Goal: Check status: Check status

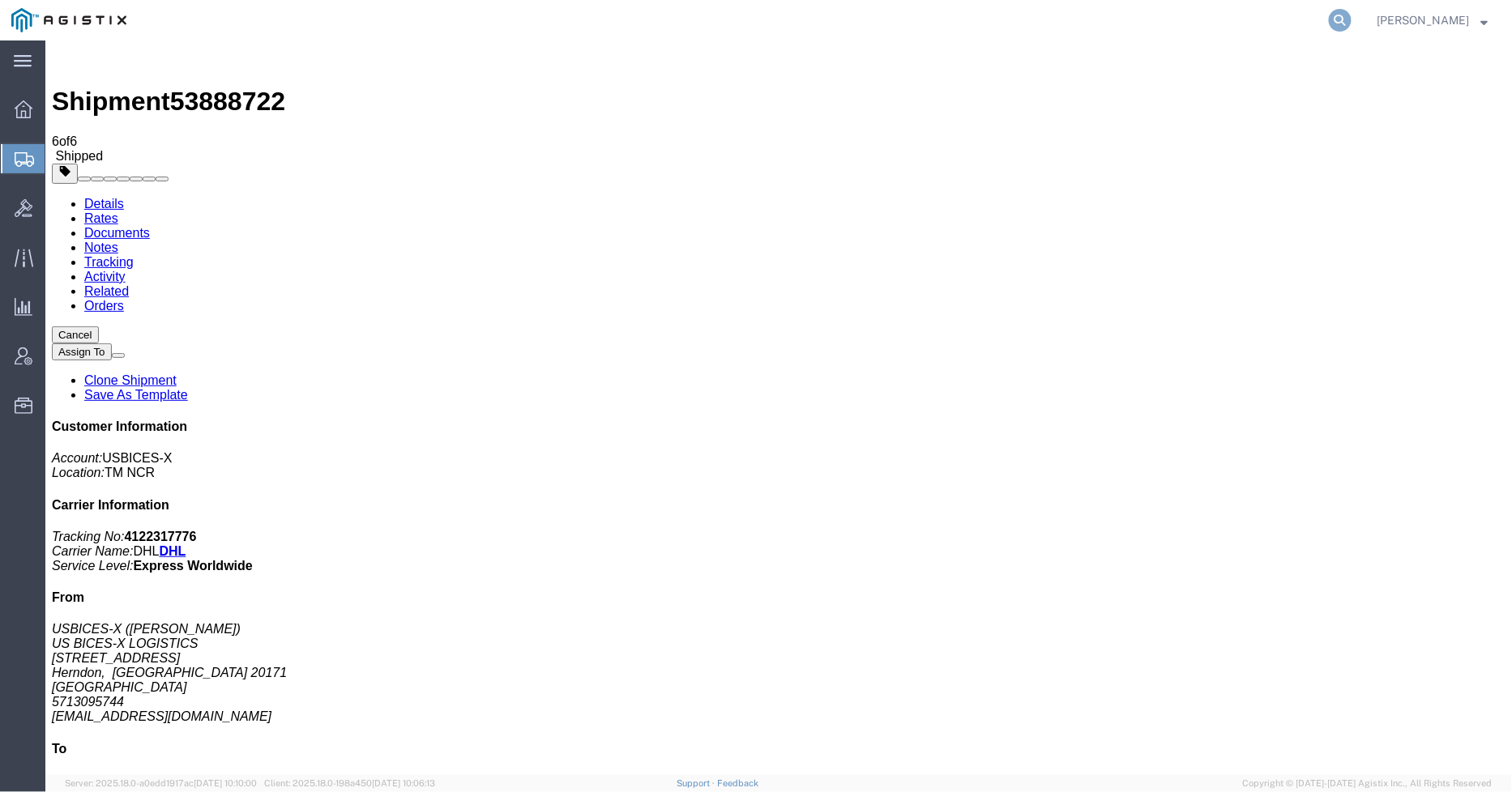
click at [1347, 26] on icon at bounding box center [1339, 20] width 23 height 23
click at [1179, 27] on input "search" at bounding box center [1083, 20] width 493 height 39
type input "GDIT-51361"
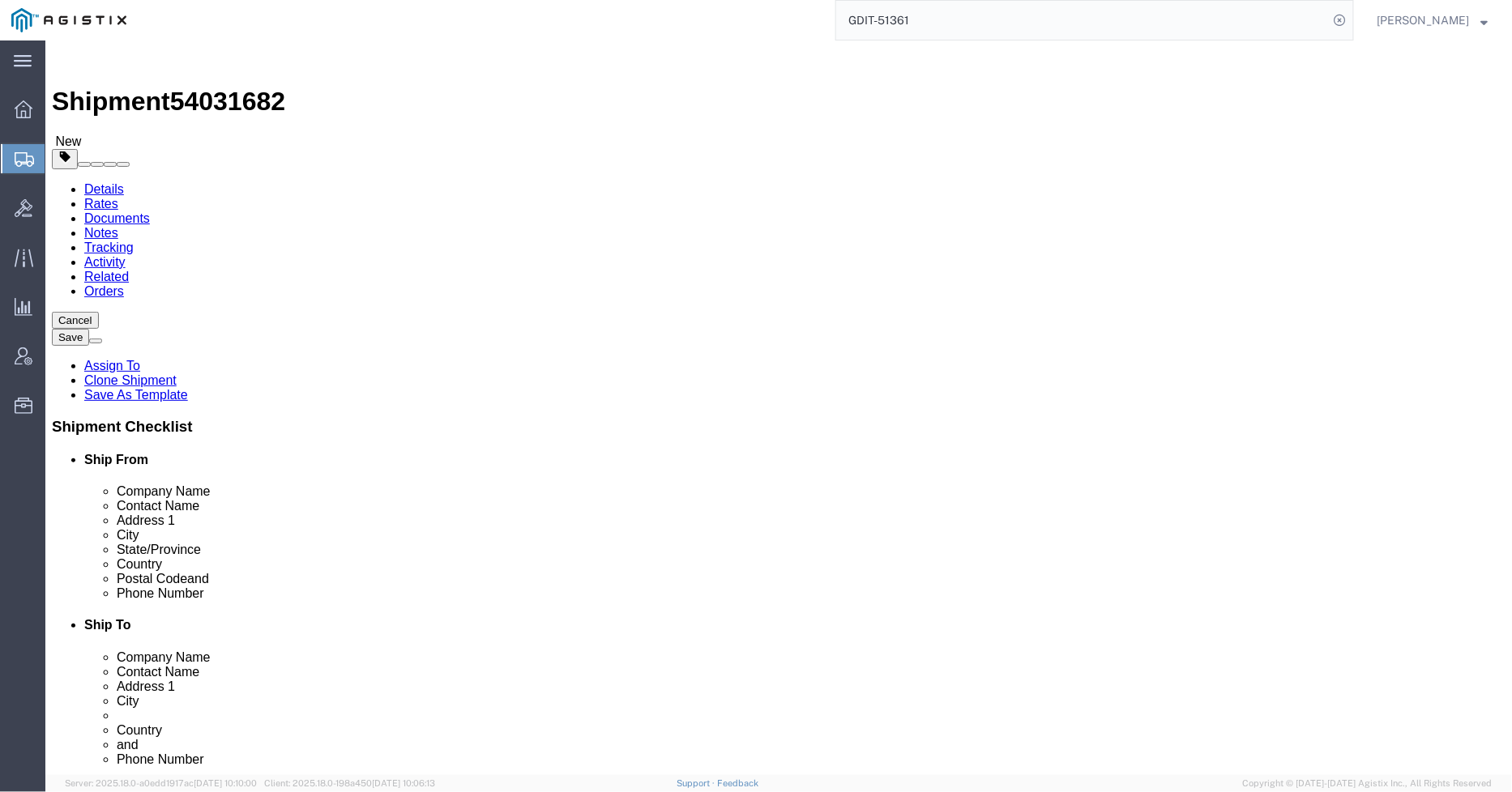
select select
select select "34238"
click icon
click link "Package Information"
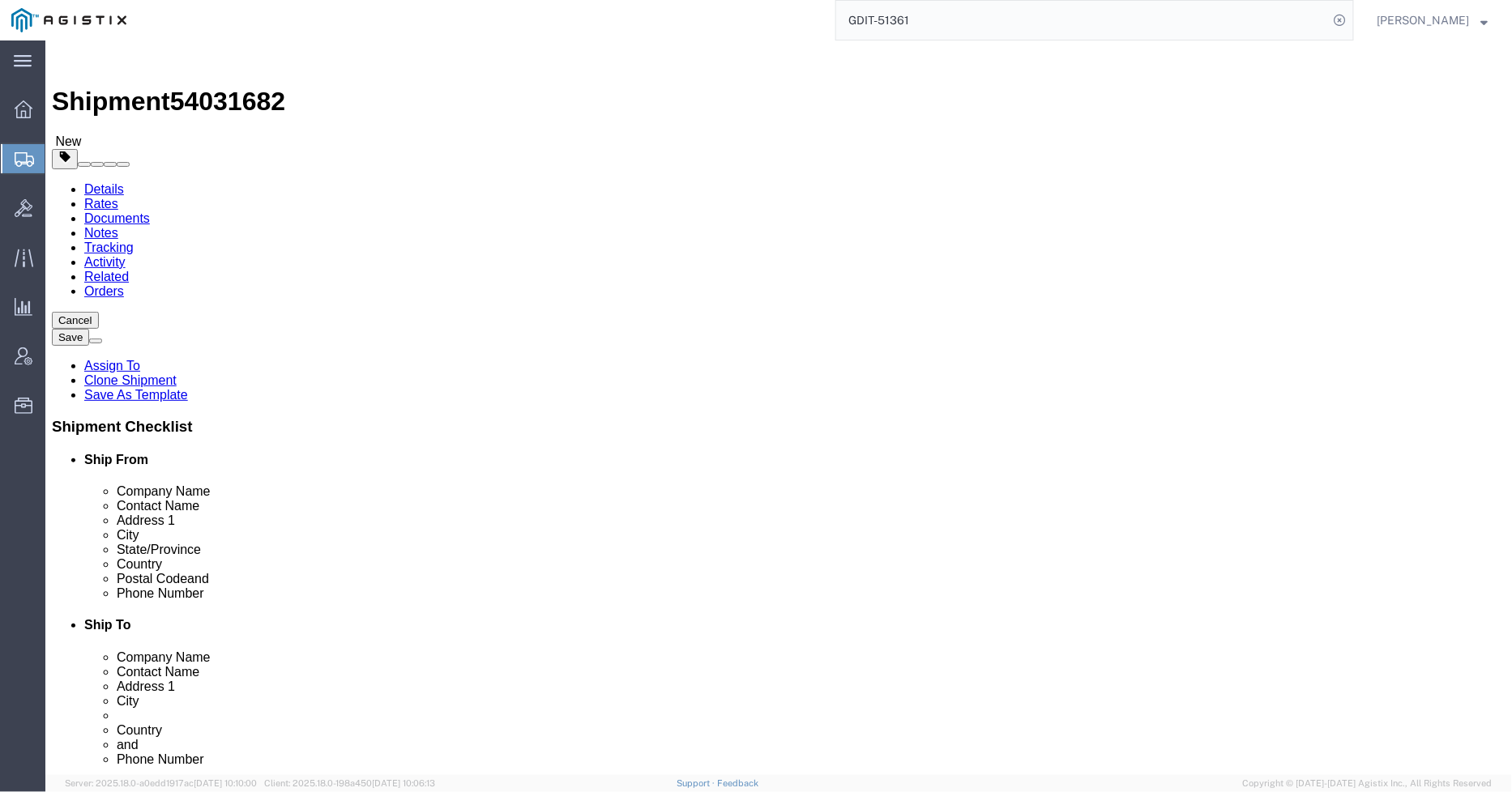
click at [977, 21] on input "GDIT-51361" at bounding box center [1083, 20] width 493 height 39
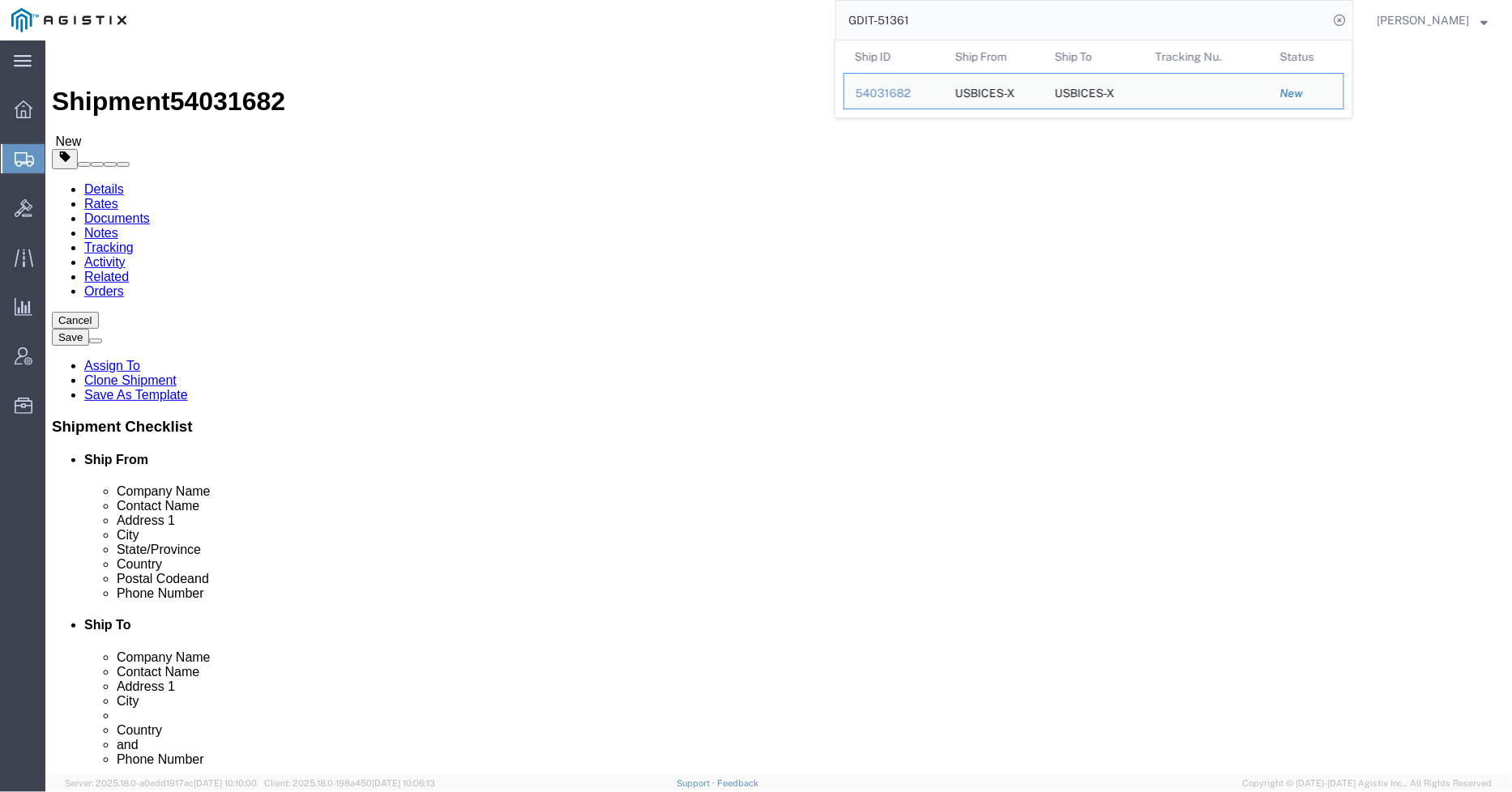
click at [977, 21] on input "GDIT-51361" at bounding box center [1083, 20] width 493 height 39
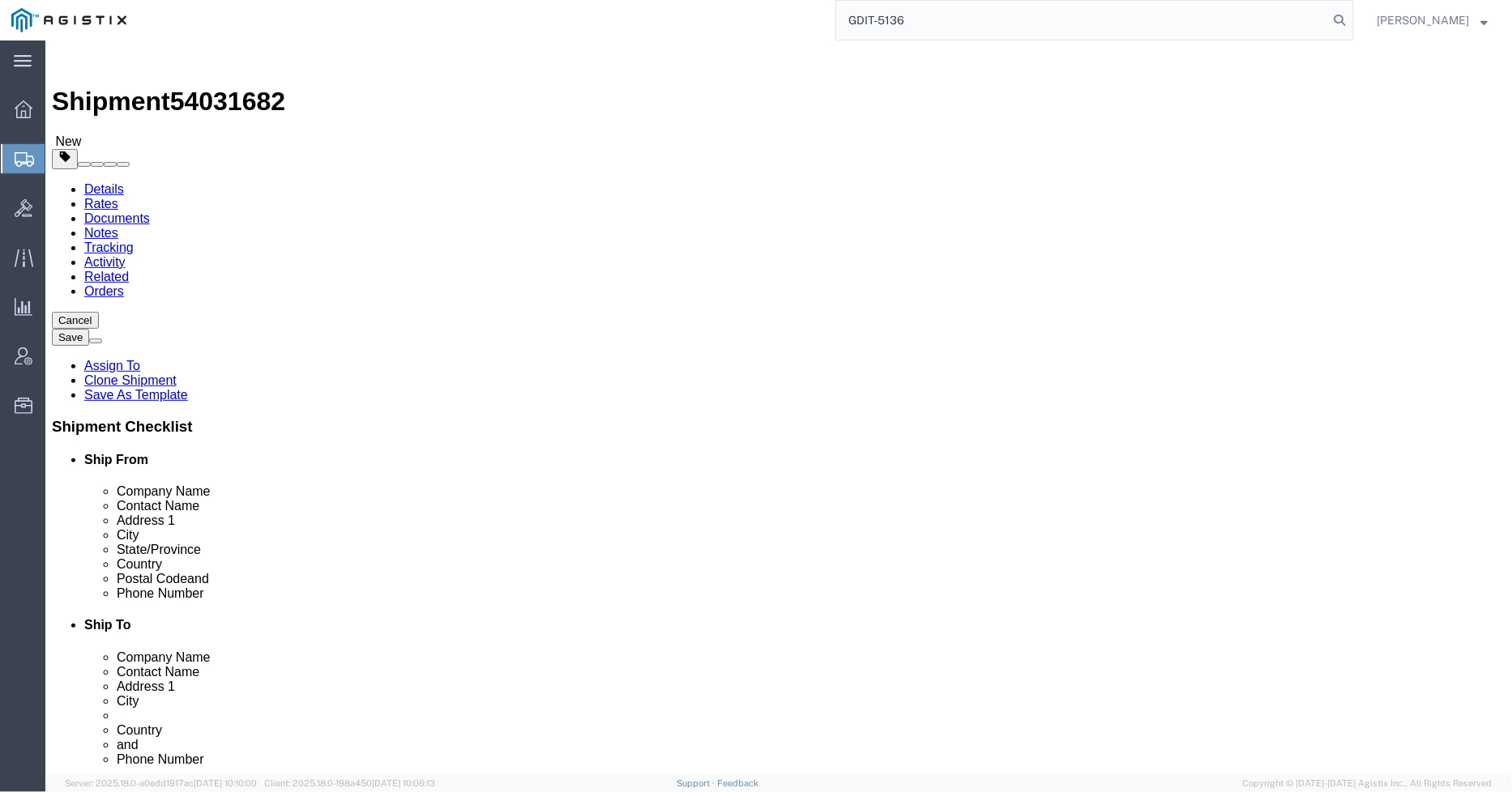
type input "GDIT-51361"
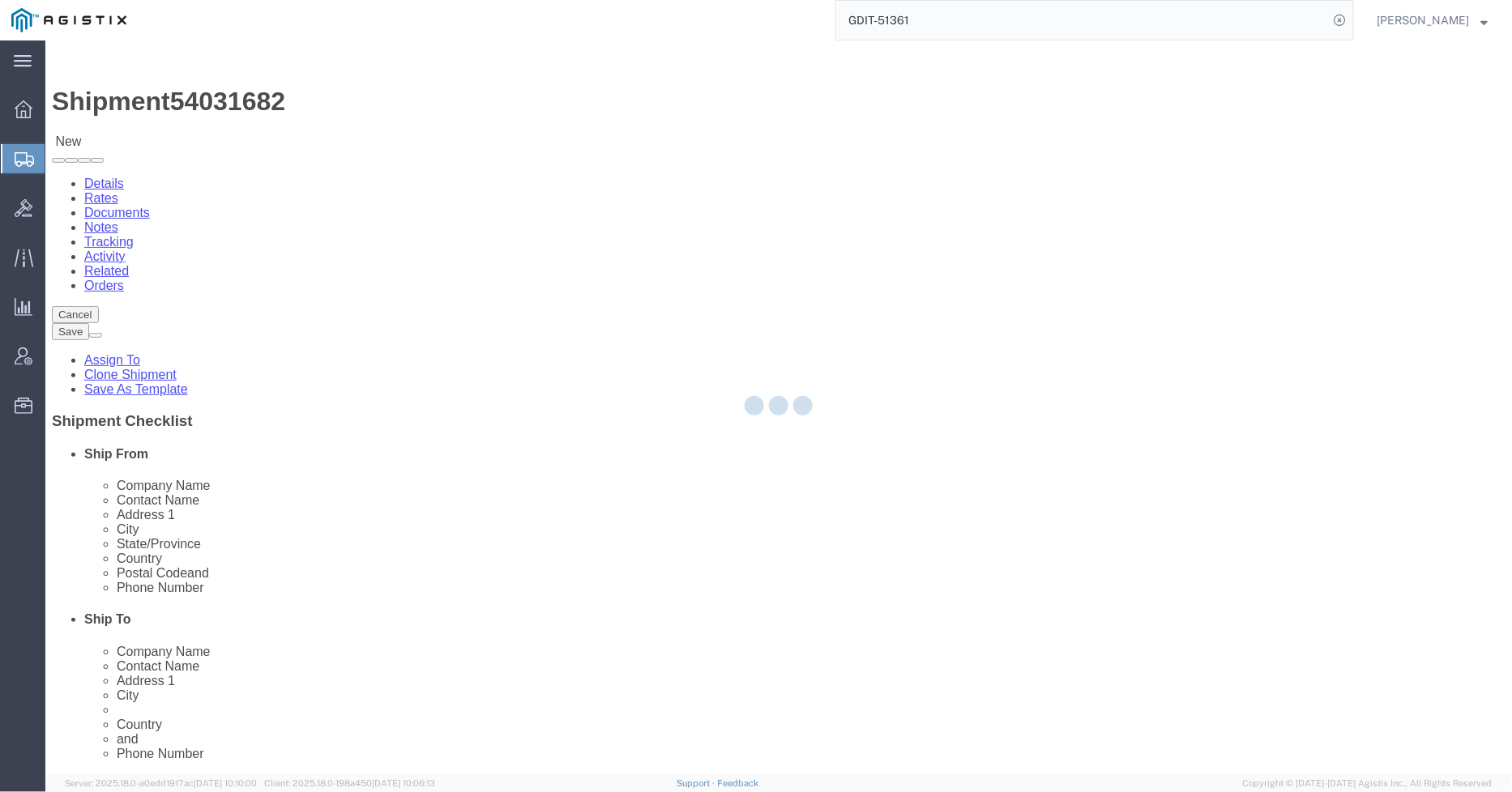
select select "34238"
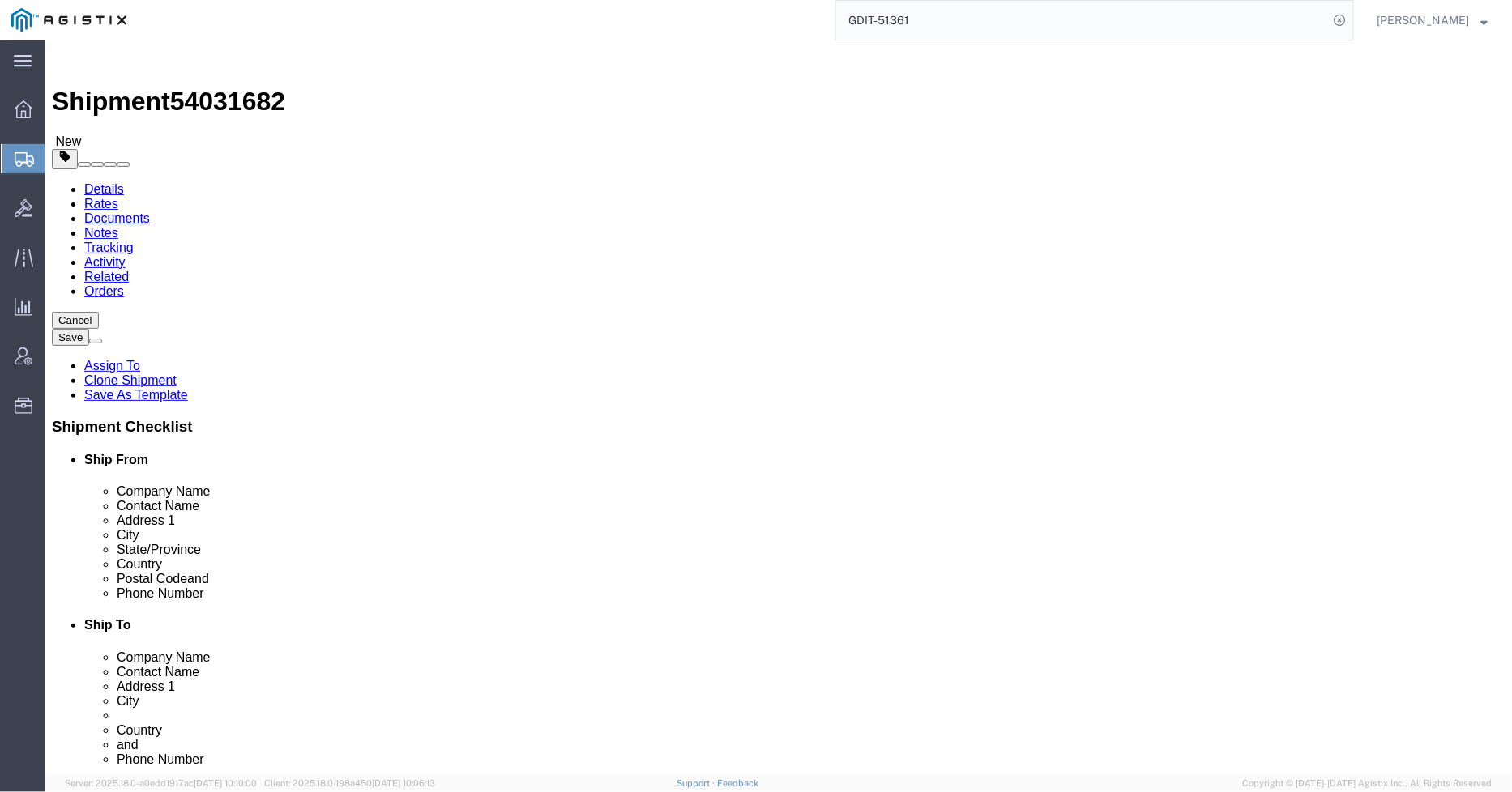
click link "Package Information"
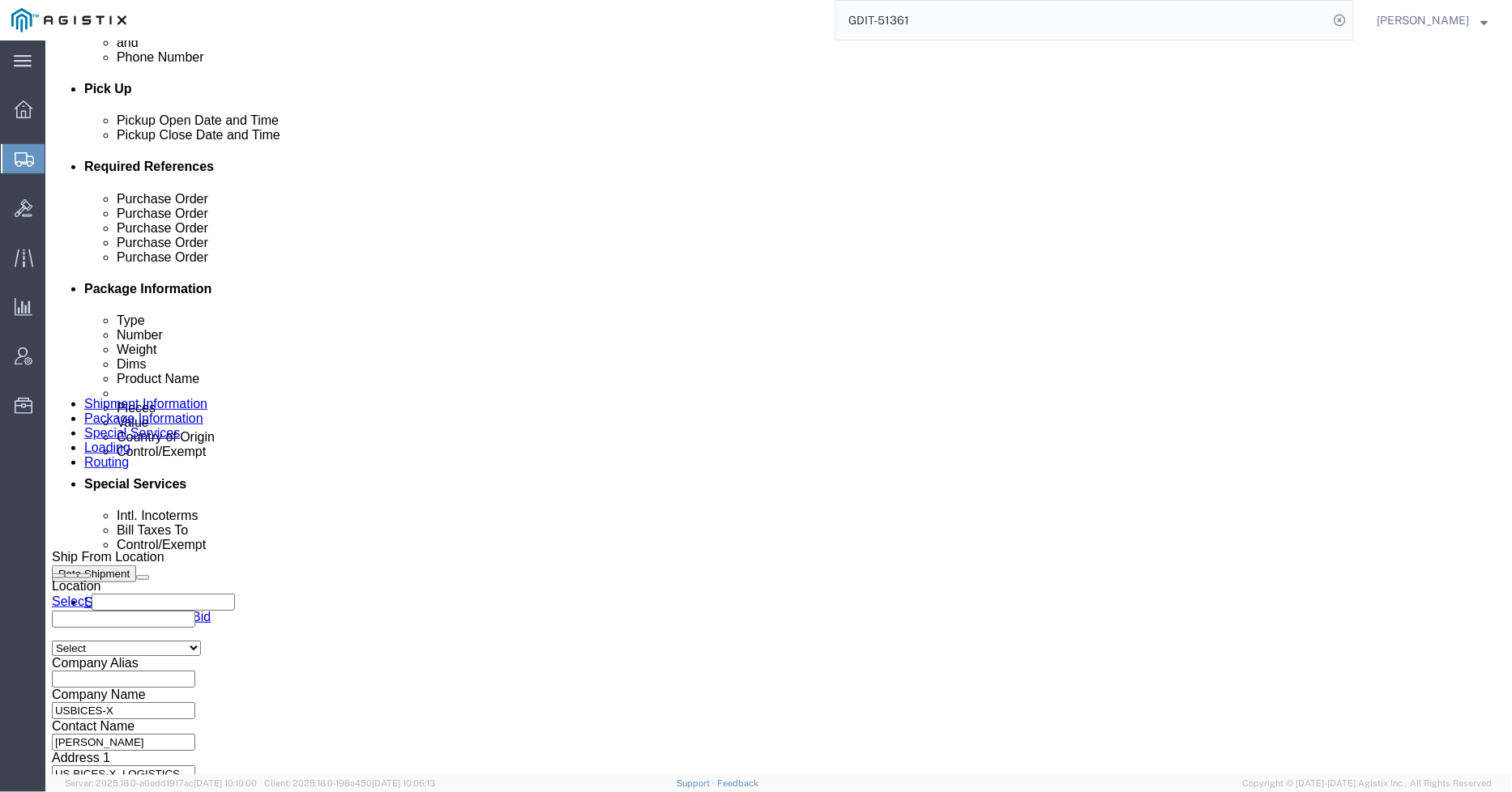
scroll to position [990, 0]
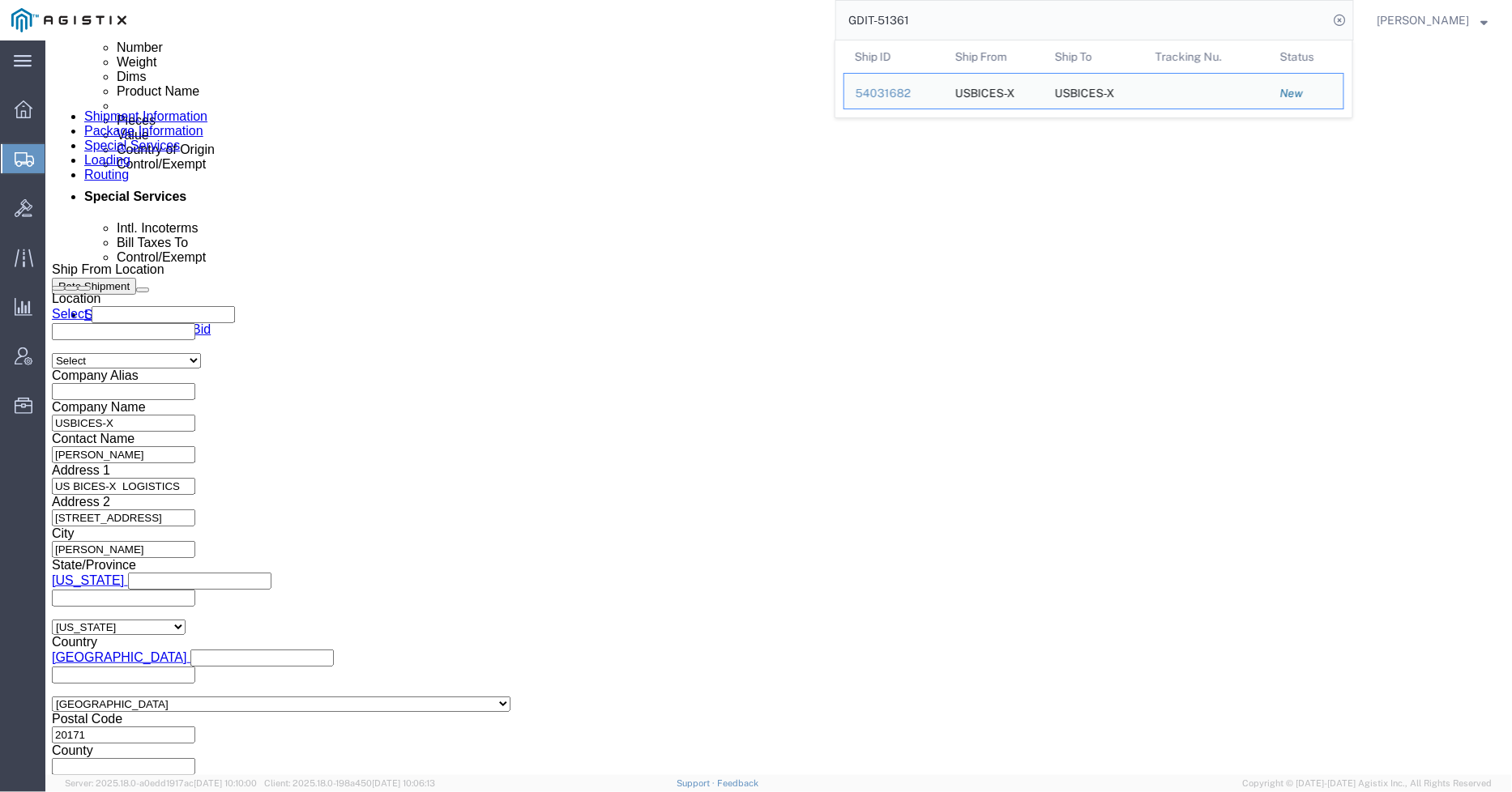
drag, startPoint x: 986, startPoint y: 14, endPoint x: 848, endPoint y: 18, distance: 138.1
click at [848, 18] on input "GDIT-51361" at bounding box center [1083, 20] width 493 height 39
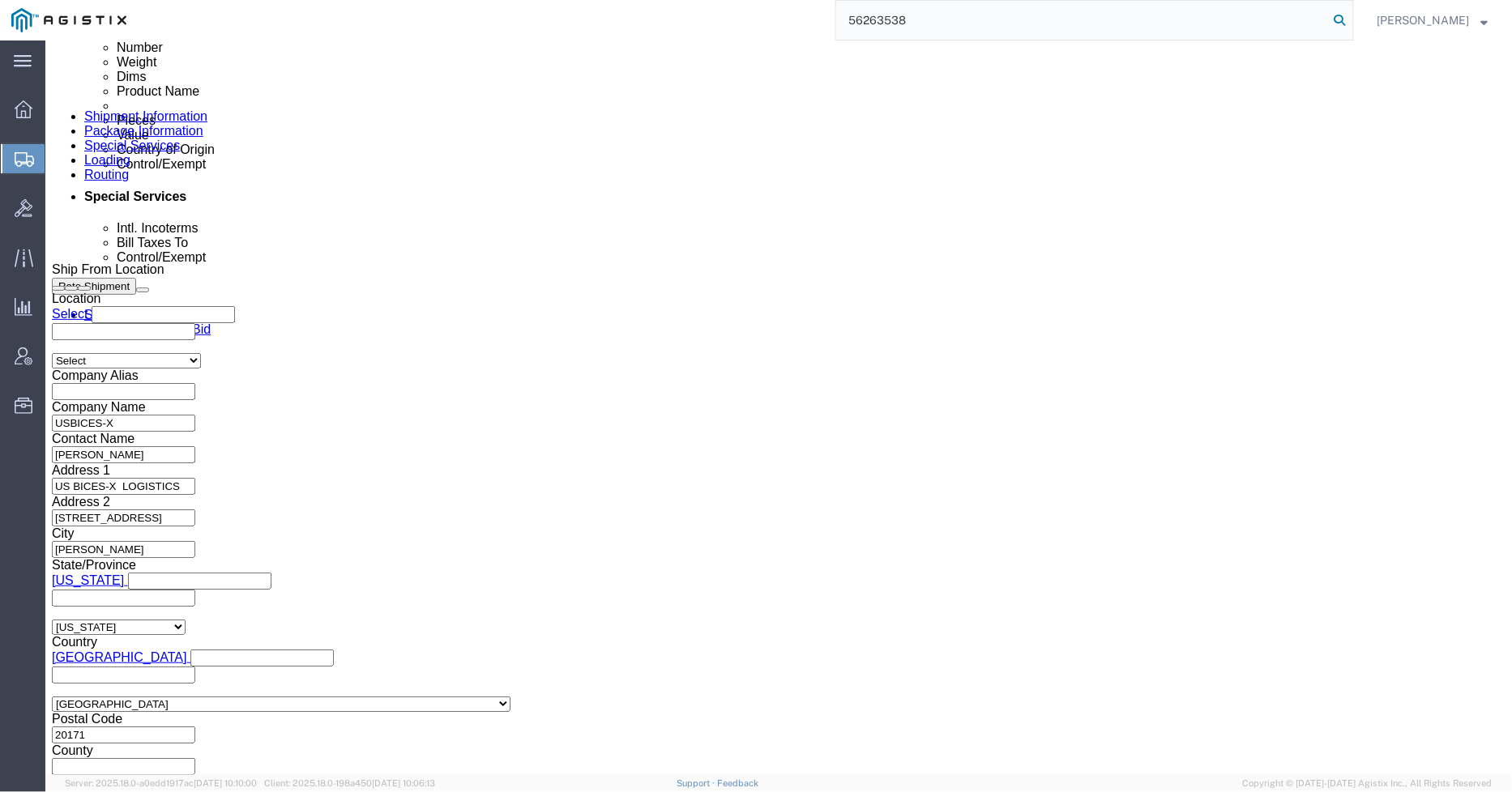
type input "56263538"
click at [1340, 14] on icon at bounding box center [1339, 20] width 23 height 23
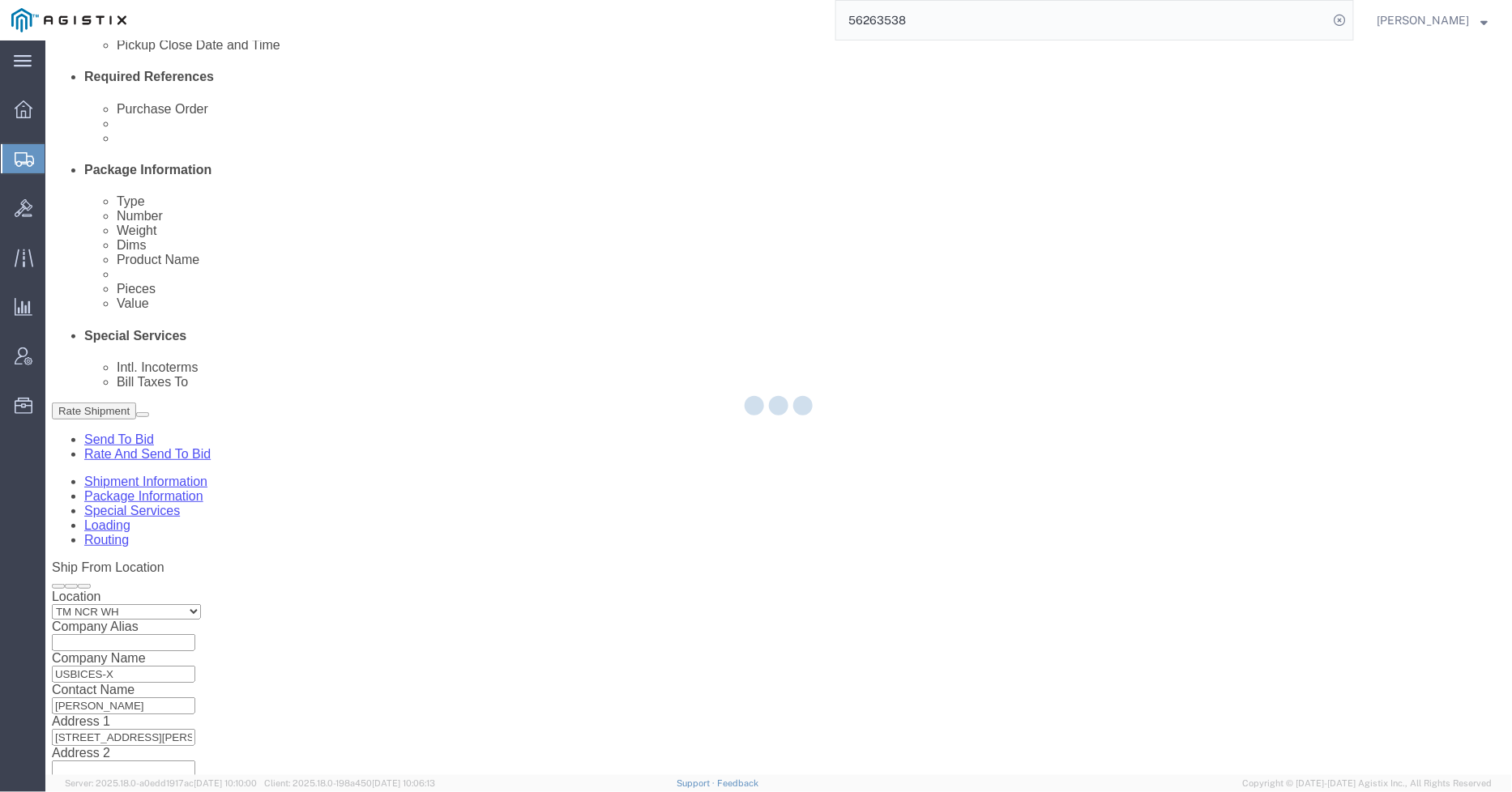
select select "69651"
select select "59114"
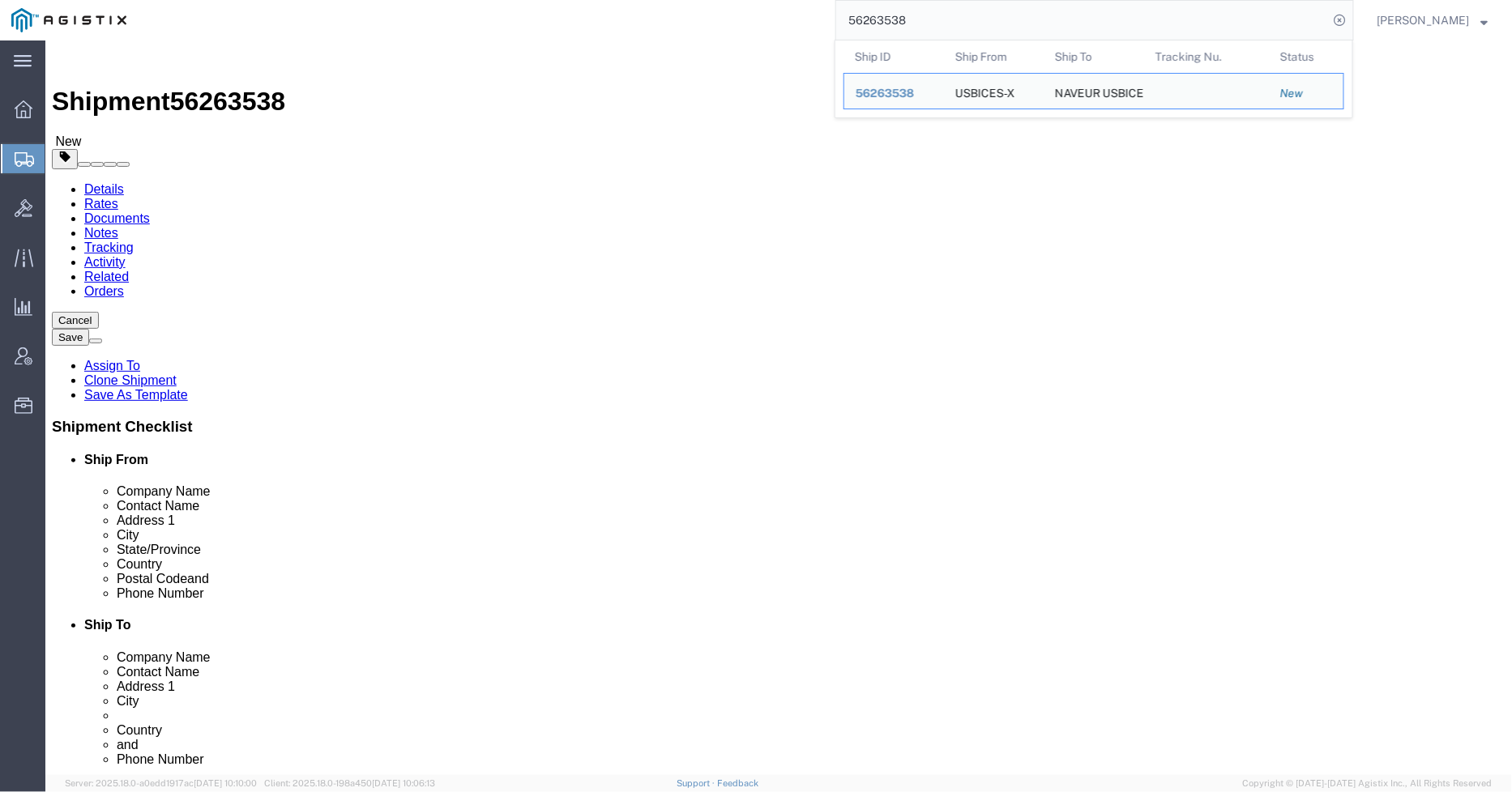
click icon
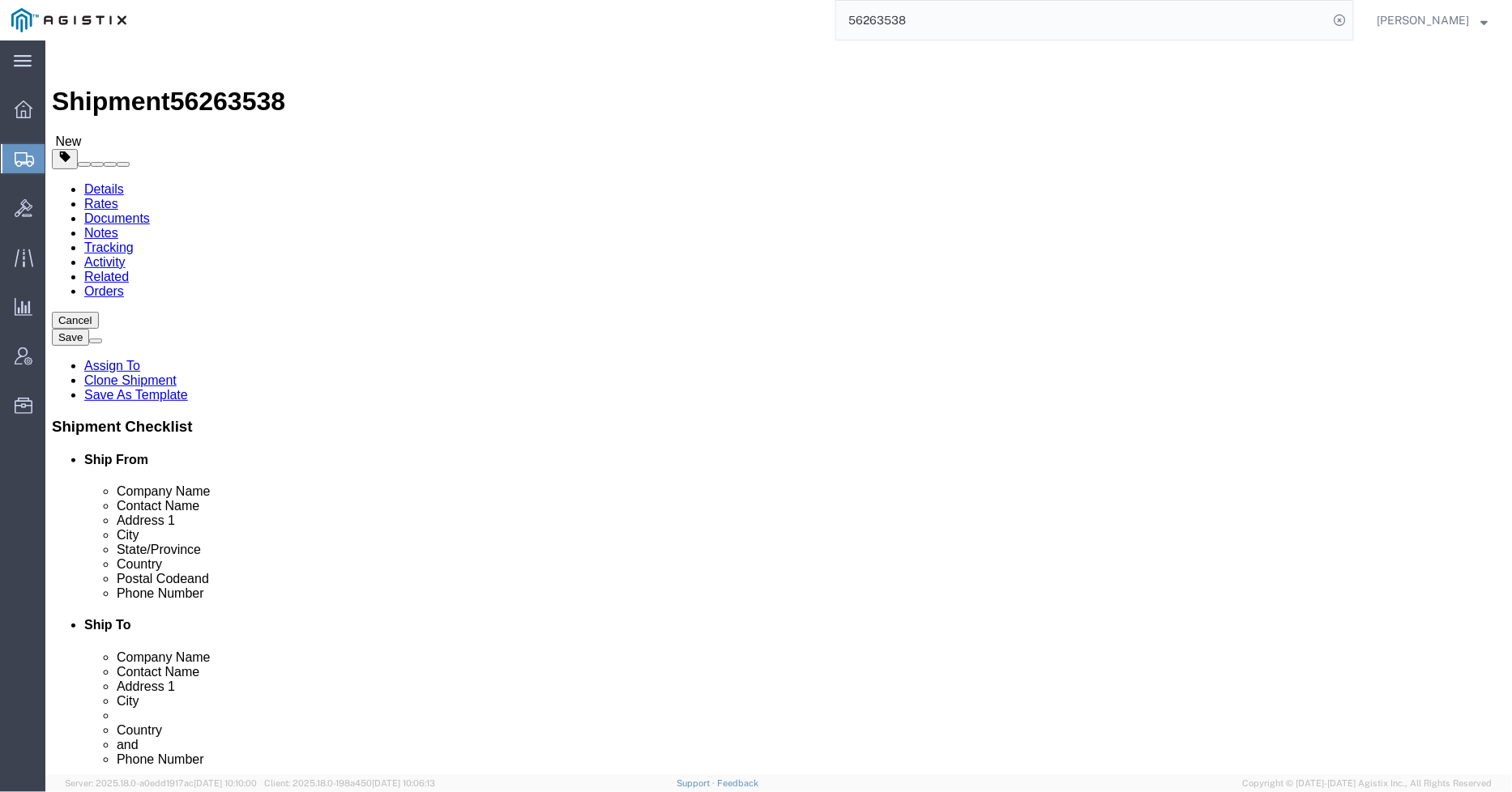
click div "Shipment Information Package Information Special Services Loading Routing"
click icon
